Goal: Find contact information: Find contact information

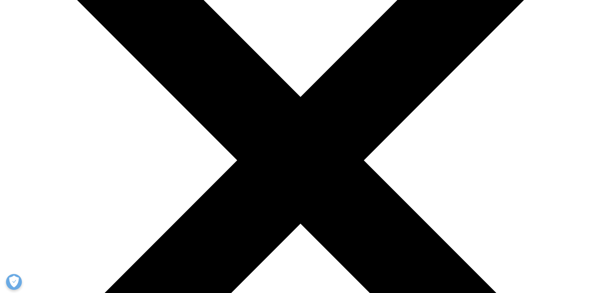
scroll to position [10, 0]
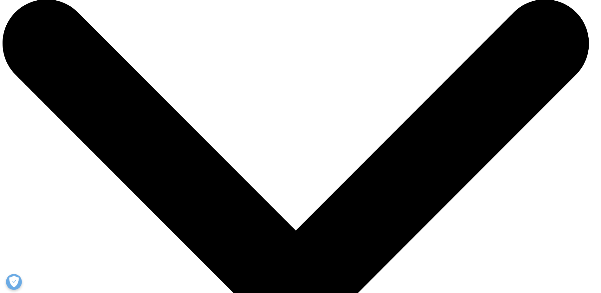
scroll to position [32, 0]
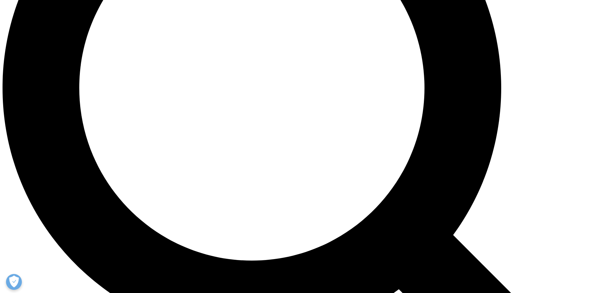
scroll to position [770, 0]
